Goal: Check status: Check status

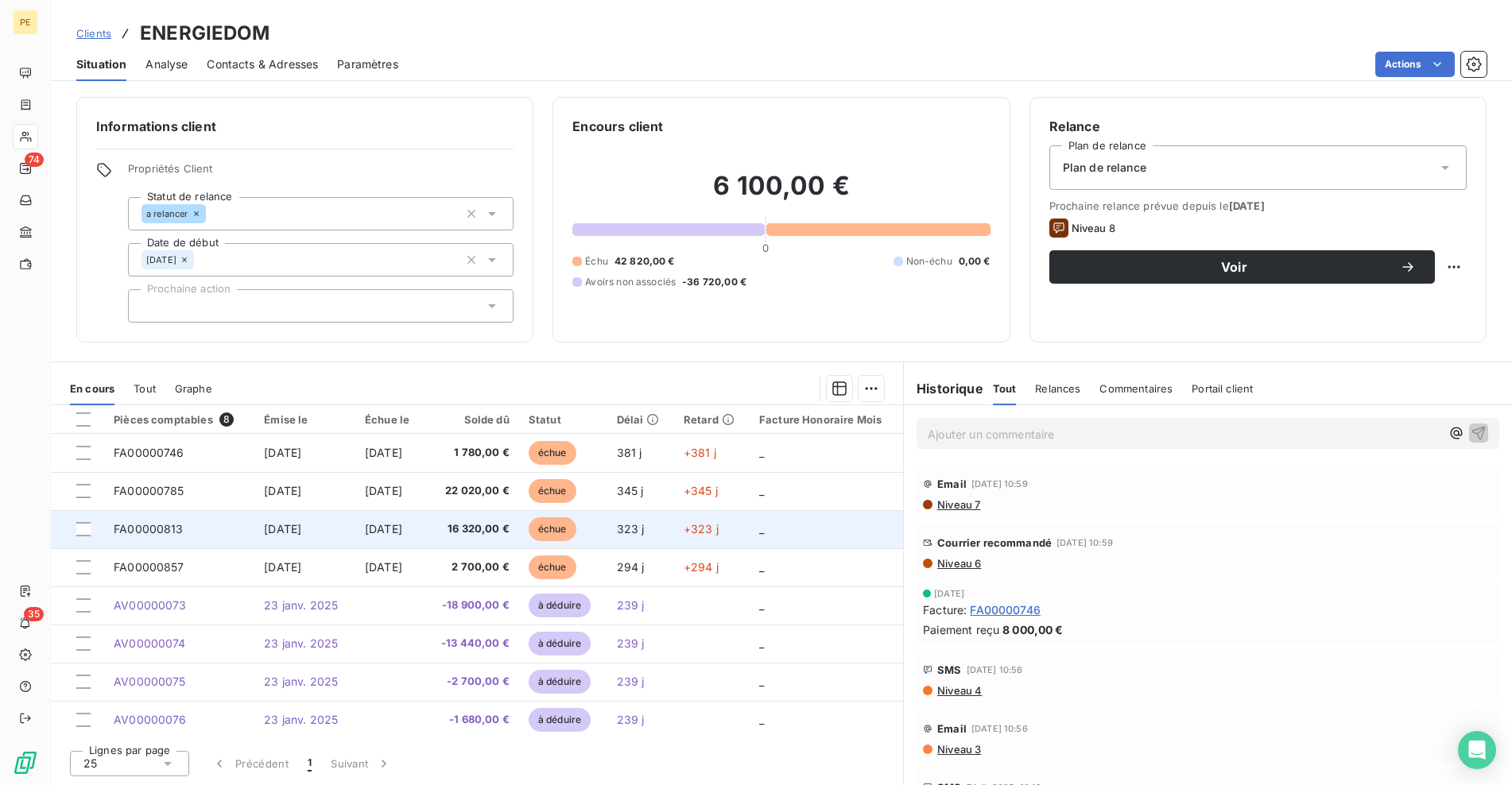
scroll to position [2, 0]
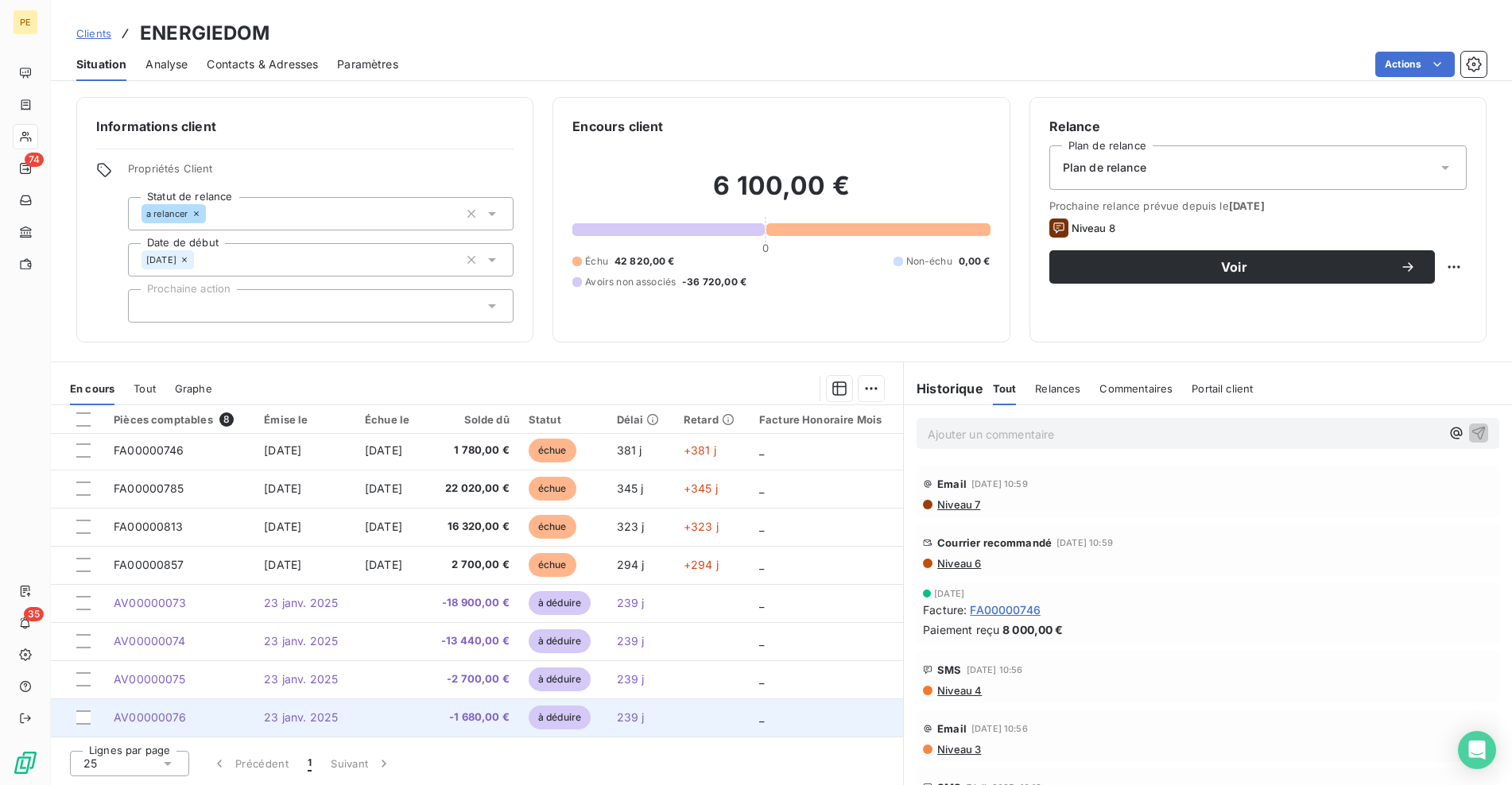
click at [297, 718] on span "23 janv. 2025" at bounding box center [300, 717] width 74 height 14
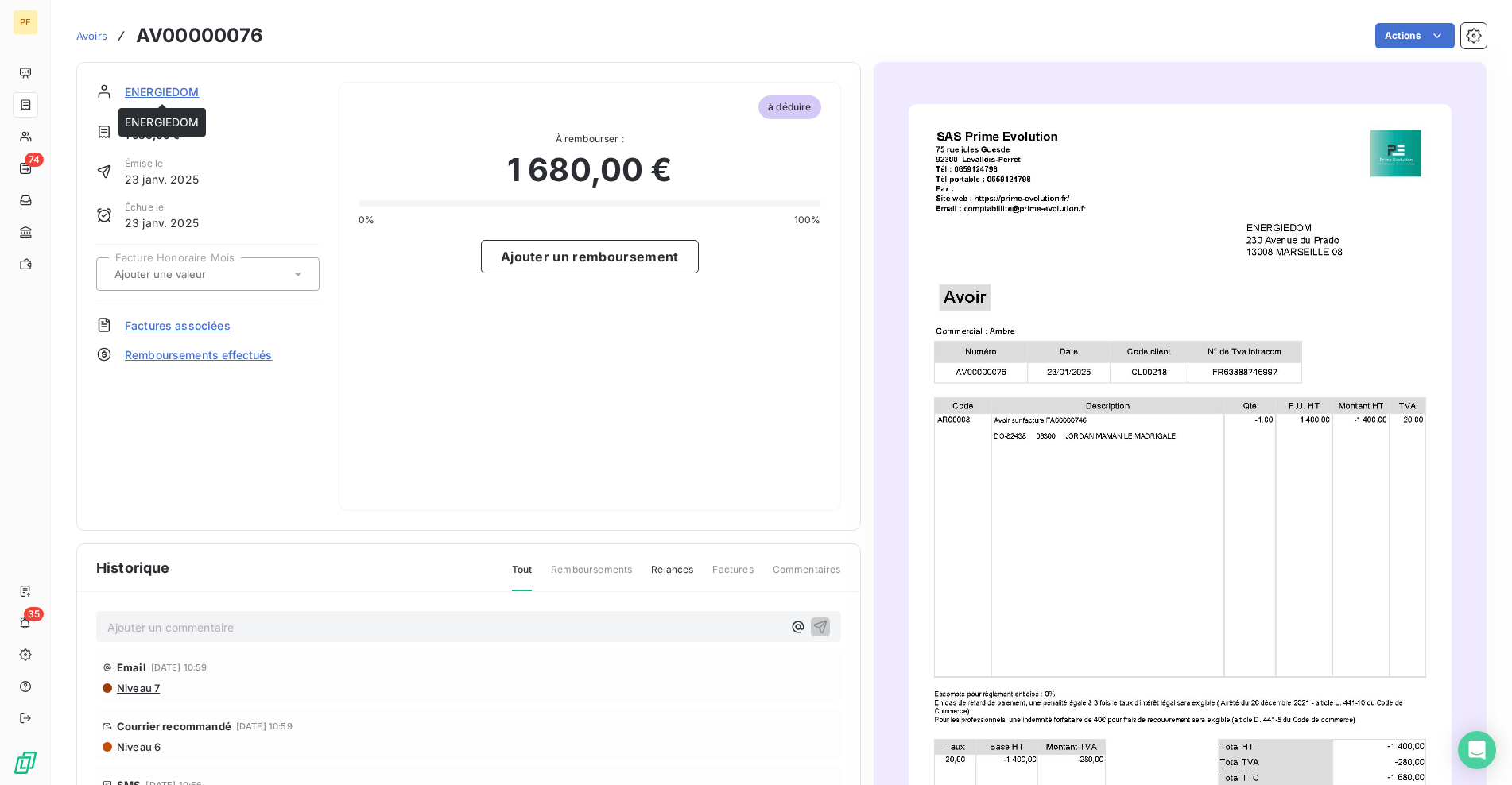
click at [192, 91] on span "ENERGIEDOM" at bounding box center [162, 91] width 75 height 16
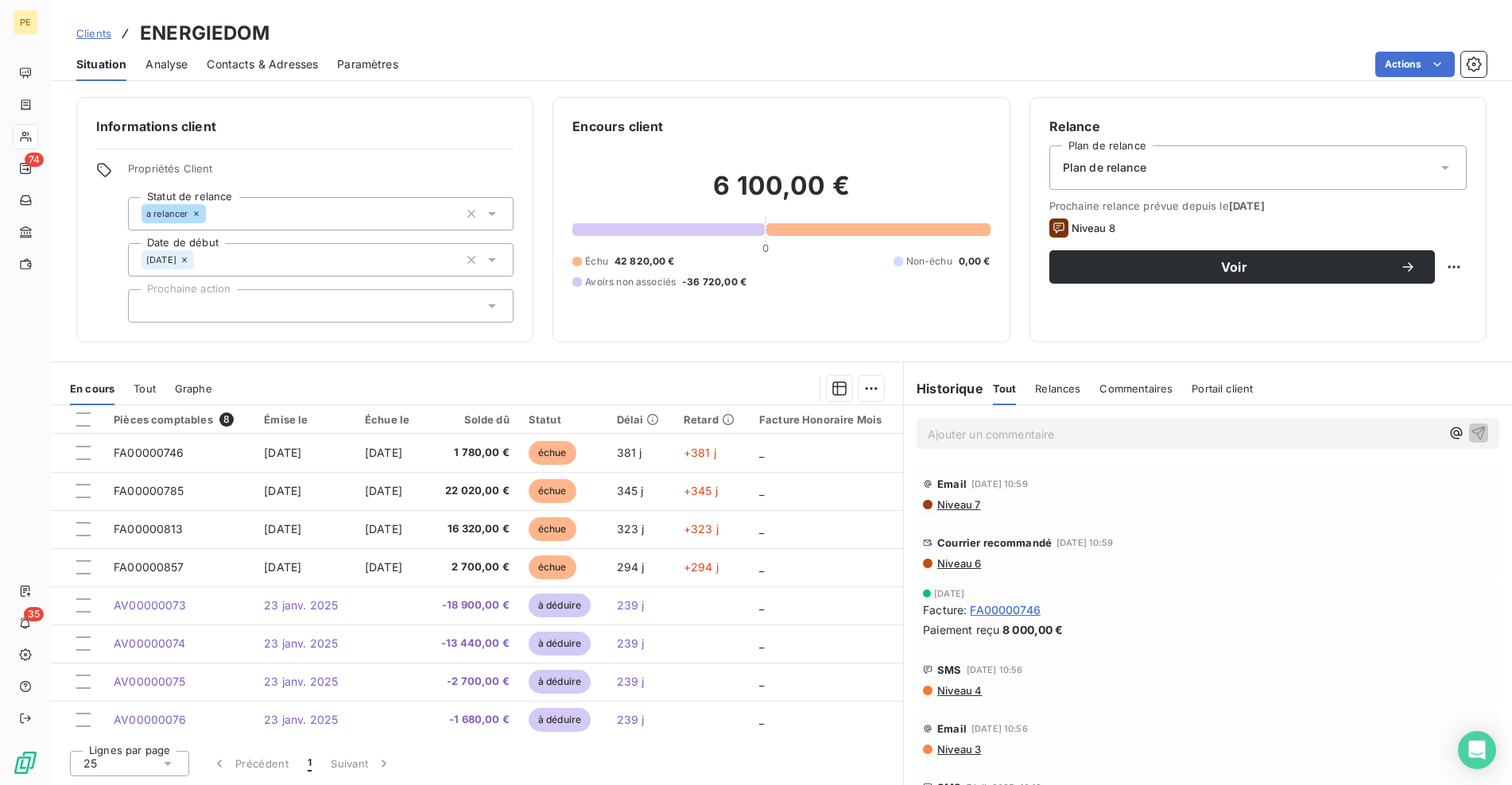
click at [948, 565] on span "Niveau 6" at bounding box center [958, 563] width 46 height 13
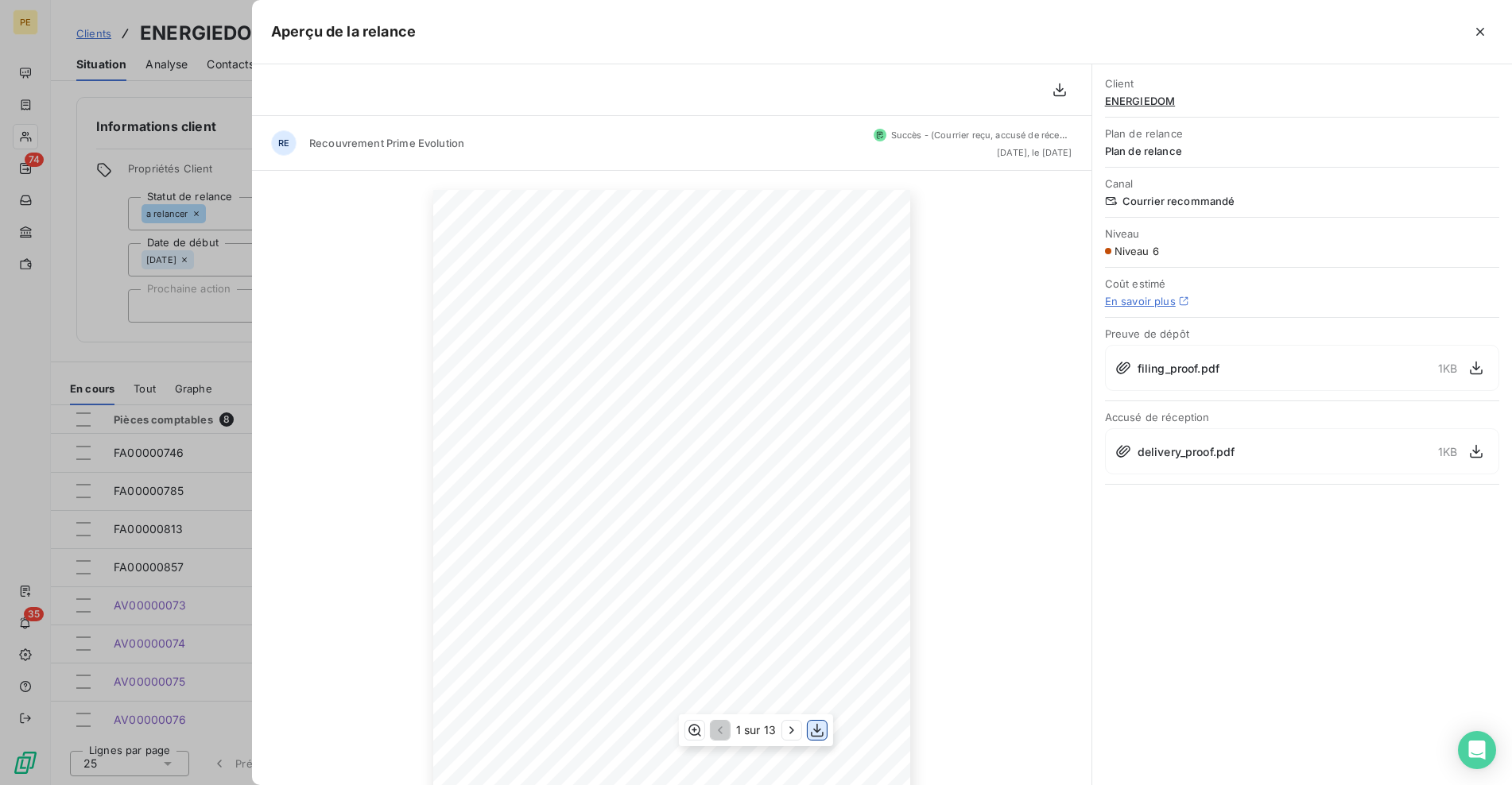
click at [820, 727] on icon "button" at bounding box center [817, 731] width 16 height 16
click at [223, 353] on div at bounding box center [756, 392] width 1512 height 785
